Goal: Check status

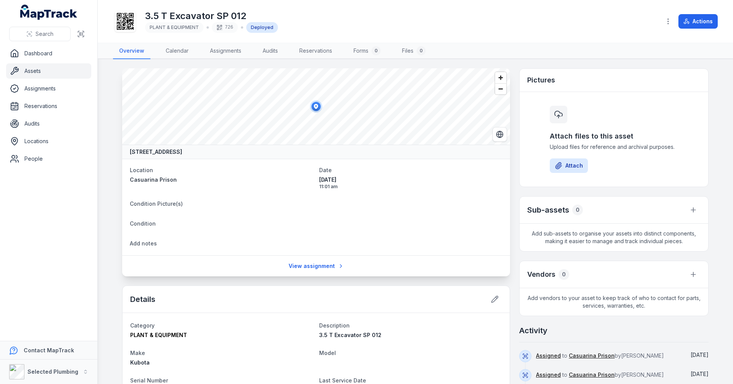
click at [465, 14] on div "3.5 T Excavator SP 012 PLANT & EQUIPMENT 726 Deployed" at bounding box center [384, 21] width 542 height 24
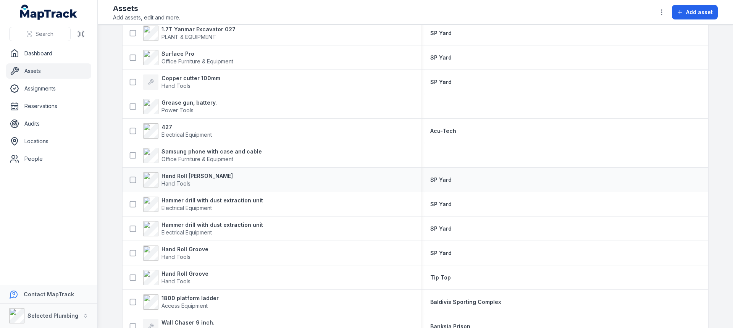
scroll to position [382, 0]
